Goal: Information Seeking & Learning: Learn about a topic

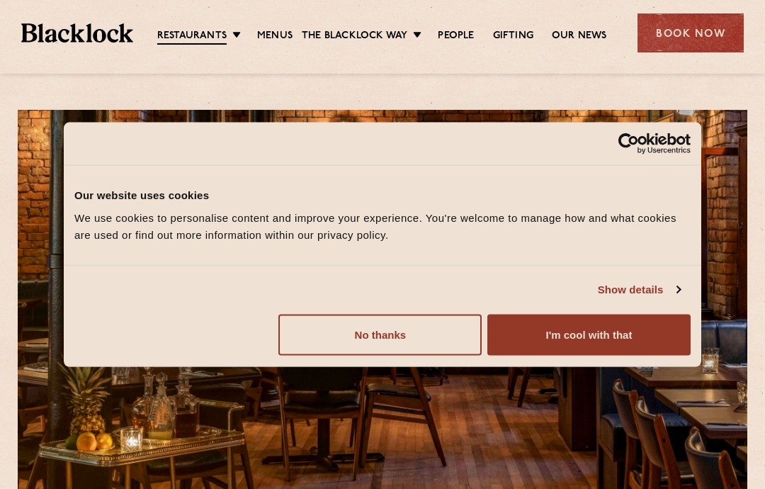
click at [280, 30] on link "Menus" at bounding box center [274, 36] width 35 height 14
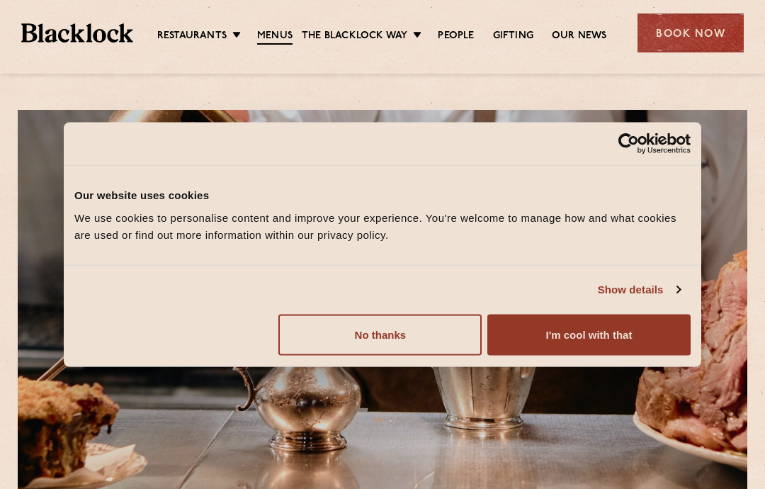
click at [589, 338] on button "I'm cool with that" at bounding box center [588, 334] width 203 height 41
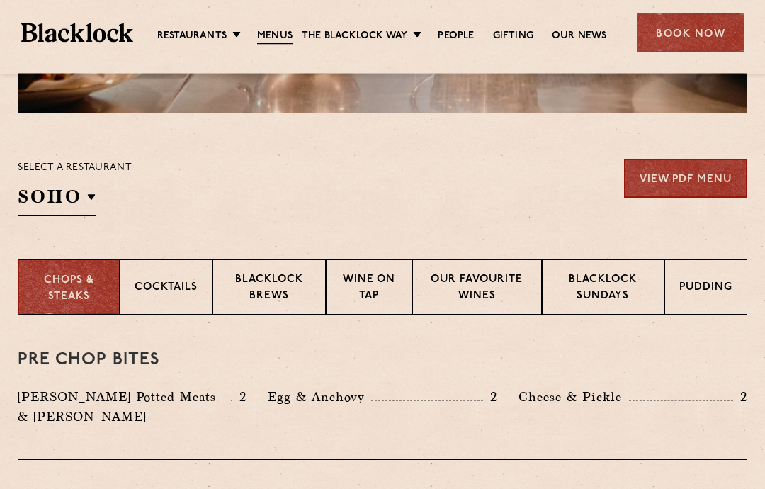
scroll to position [397, 0]
click at [0, 0] on p "[GEOGRAPHIC_DATA]" at bounding box center [0, 0] width 0 height 0
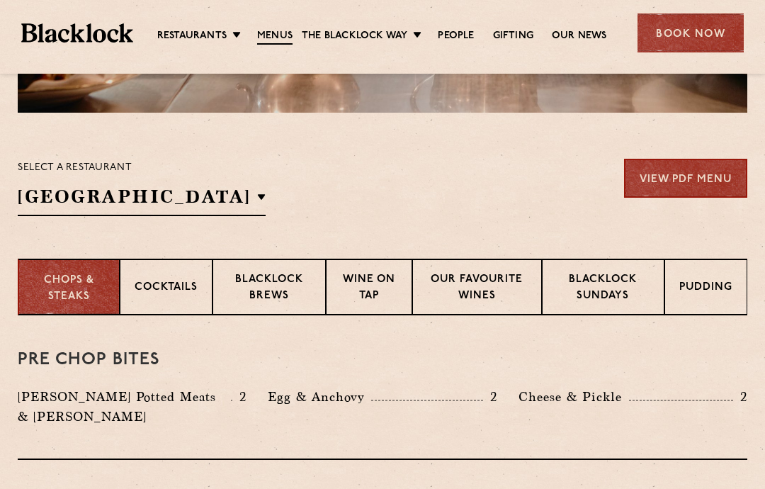
click at [457, 197] on div "Select a restaurant Manchester Soho Birmingham City Shoreditch Covent Garden Ca…" at bounding box center [383, 187] width 730 height 57
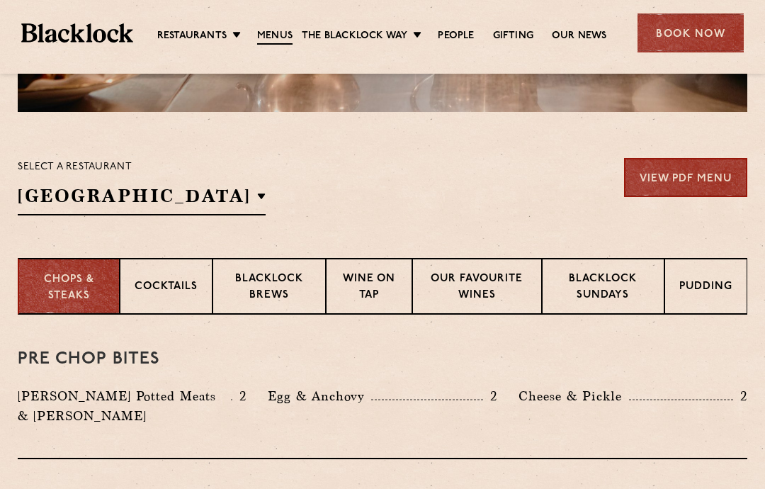
click at [606, 289] on p "Blacklock Sundays" at bounding box center [603, 287] width 93 height 33
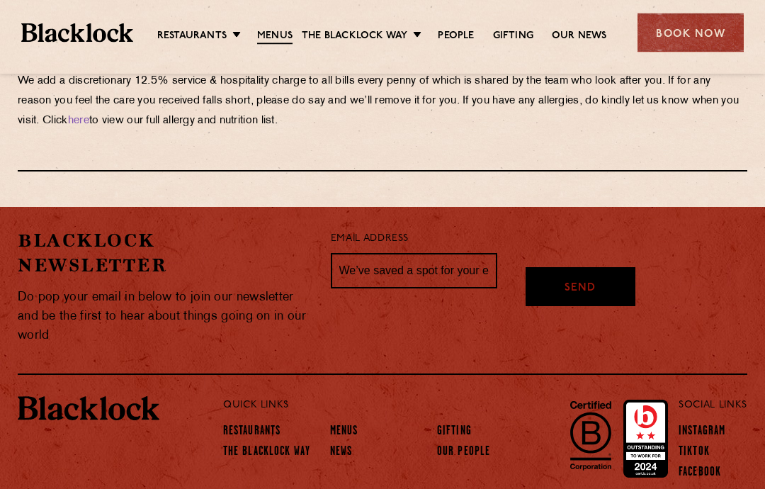
scroll to position [1795, 0]
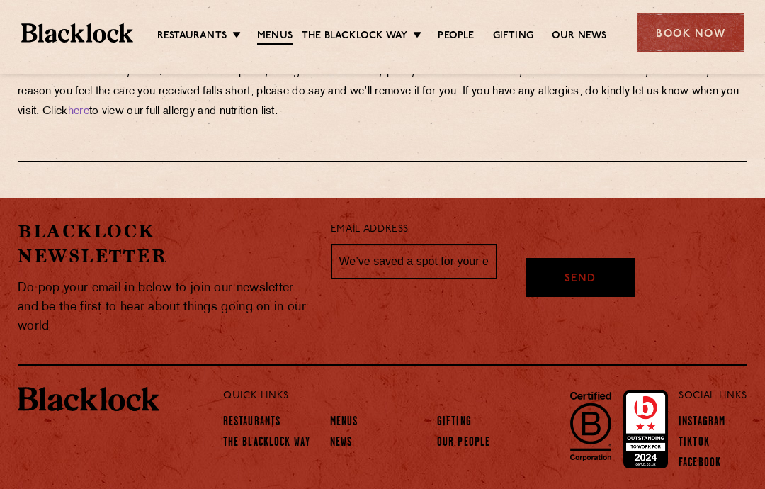
click at [8, 275] on div "Blacklock Newsletter Do pop your email in below to join our newsletter and be t…" at bounding box center [163, 277] width 313 height 117
